Goal: Task Accomplishment & Management: Manage account settings

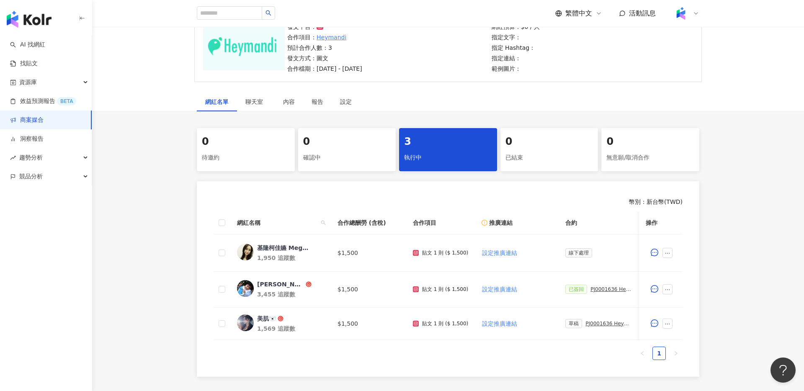
scroll to position [160, 0]
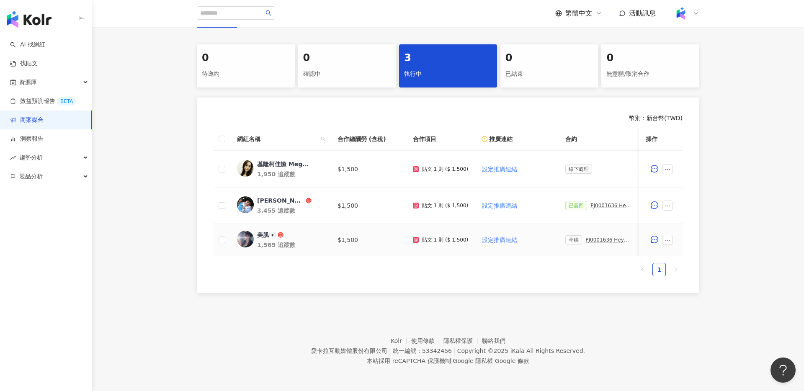
click at [603, 239] on div "PJ0001636 Heymandi_2025Q4_口碑論壇操作_活動確認單" at bounding box center [608, 240] width 47 height 6
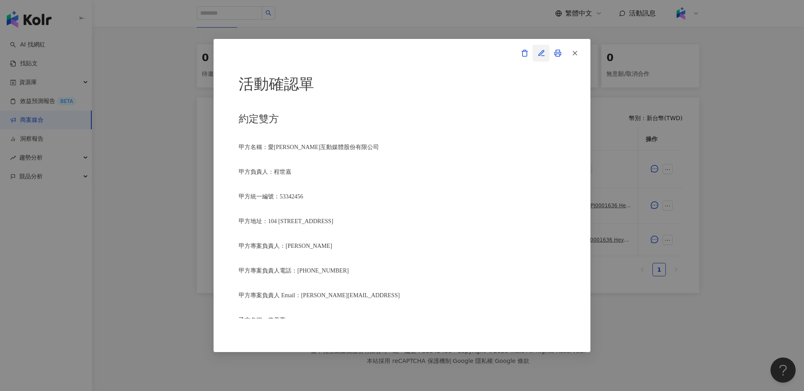
click at [543, 50] on icon "button" at bounding box center [540, 52] width 5 height 5
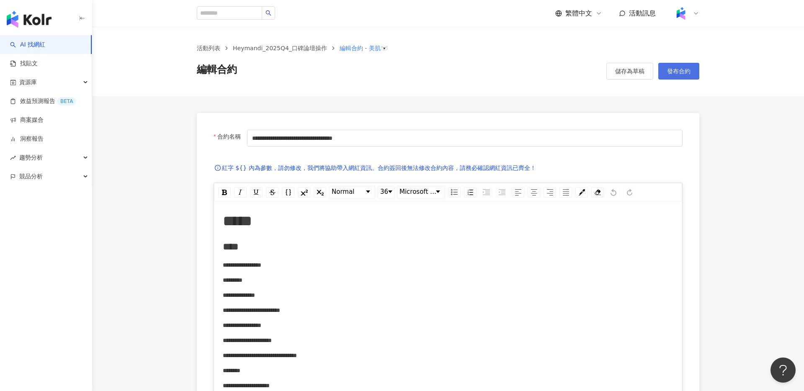
click at [666, 73] on button "發布合約" at bounding box center [678, 71] width 41 height 17
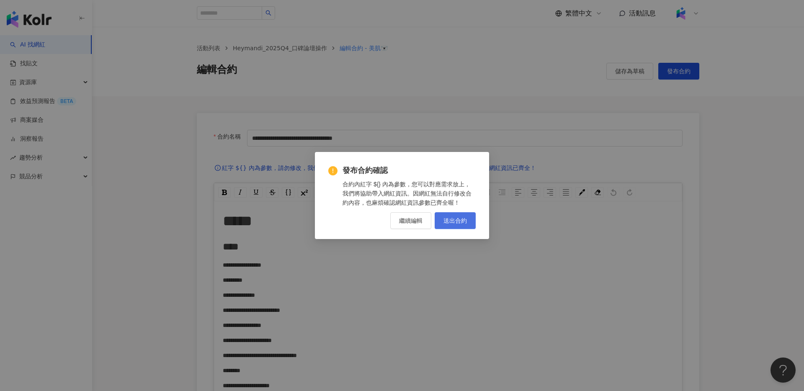
click at [453, 222] on span "送出合約" at bounding box center [454, 220] width 23 height 7
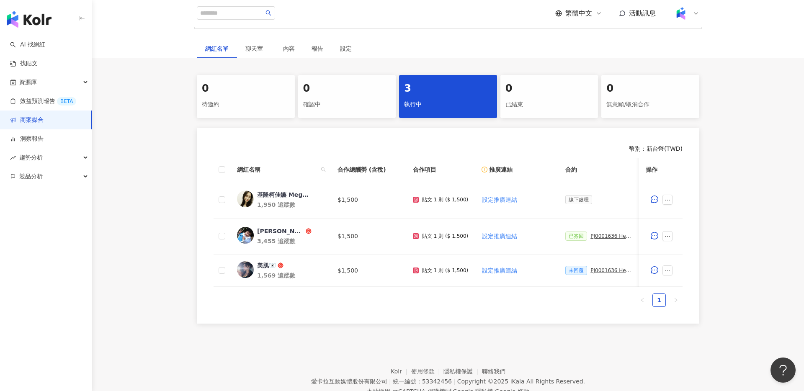
scroll to position [131, 0]
